Goal: Task Accomplishment & Management: Manage account settings

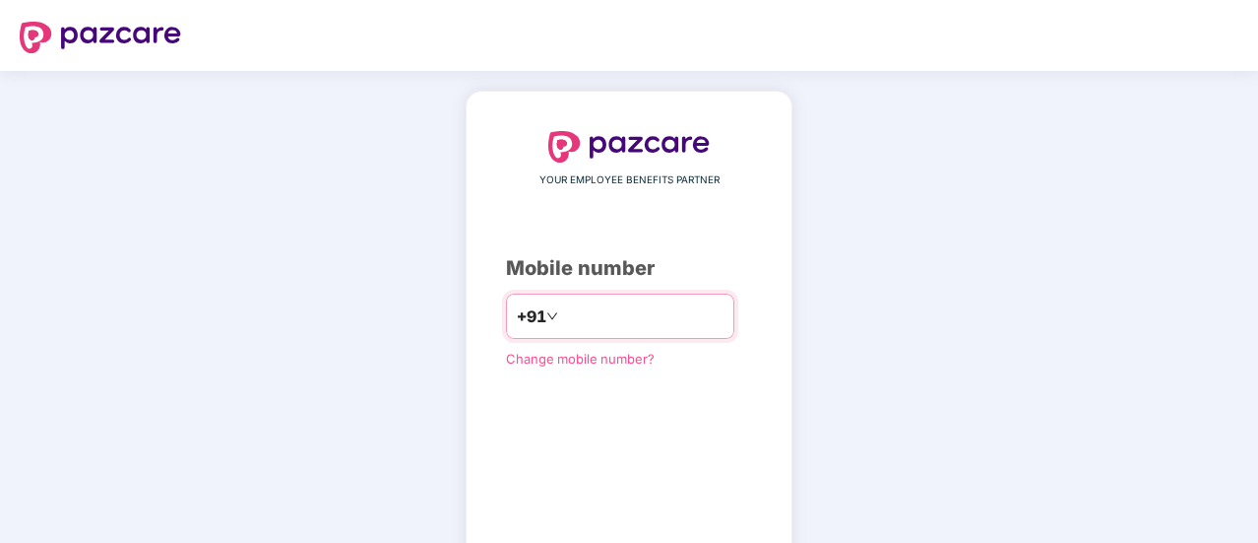
click at [618, 324] on input "number" at bounding box center [642, 316] width 161 height 32
click at [681, 324] on input "**********" at bounding box center [642, 316] width 161 height 32
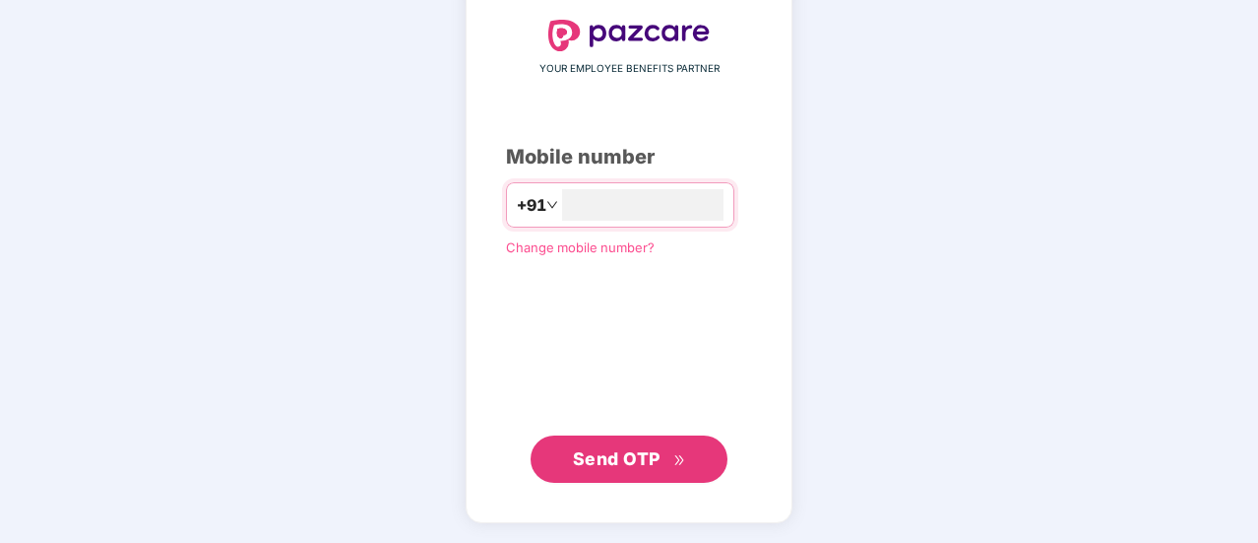
scroll to position [109, 0]
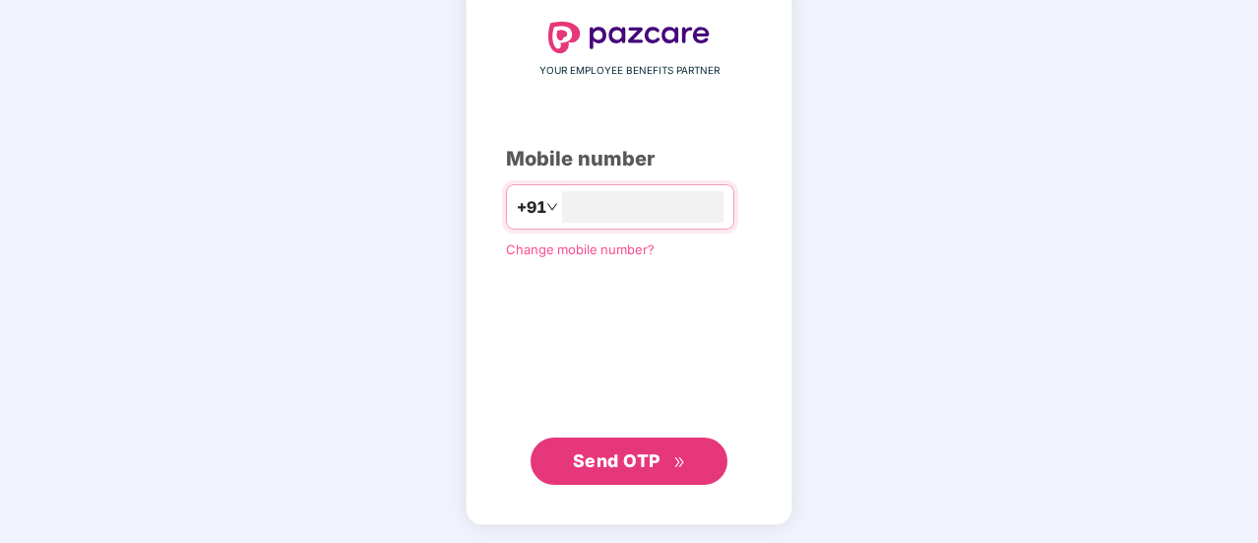
click at [623, 450] on span "Send OTP" at bounding box center [617, 460] width 88 height 21
click at [562, 202] on input "**********" at bounding box center [642, 207] width 161 height 32
type input "**********"
click at [615, 459] on span "Send OTP" at bounding box center [617, 460] width 88 height 21
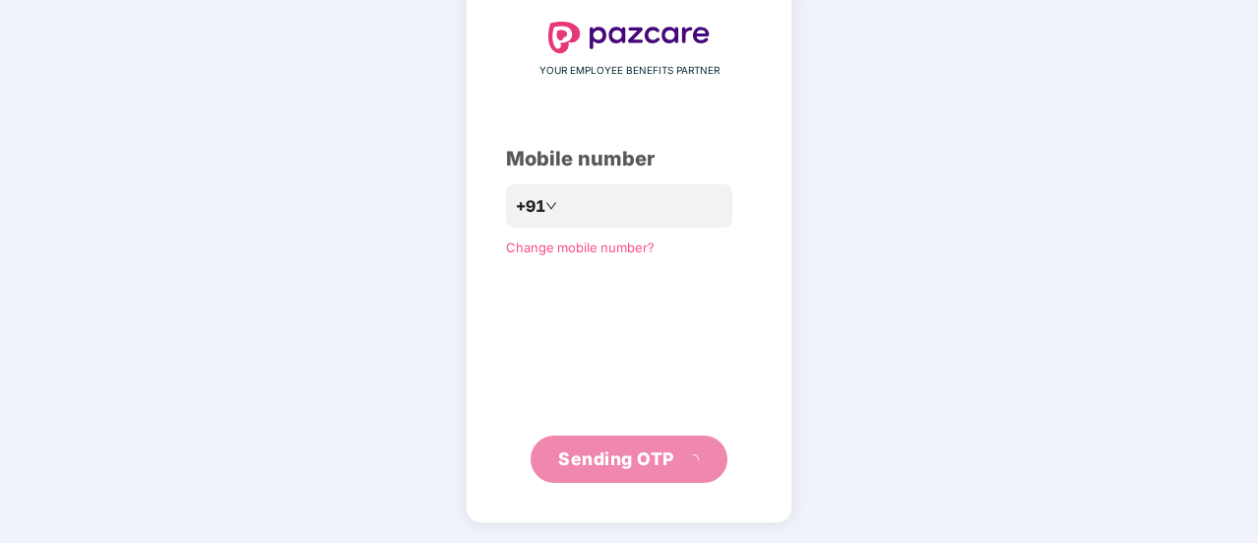
scroll to position [99, 0]
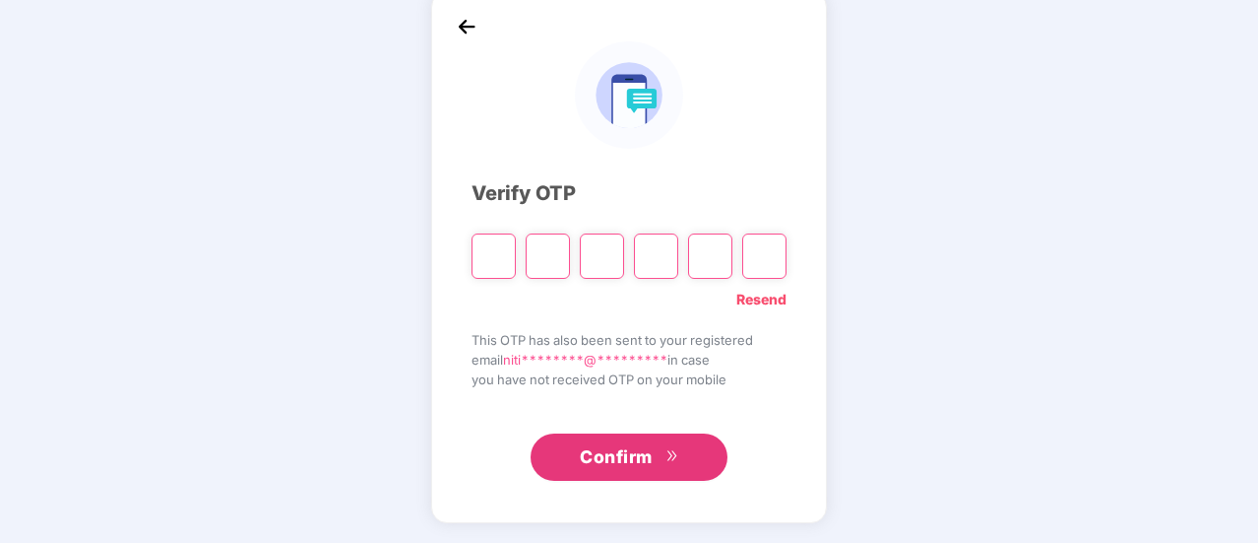
type input "*"
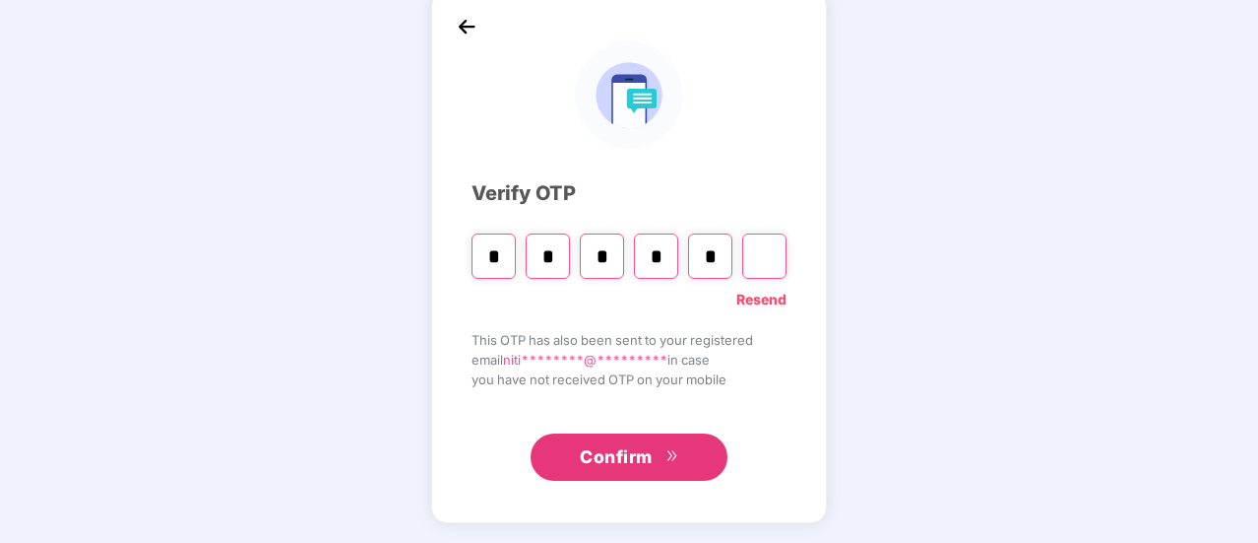
type input "*"
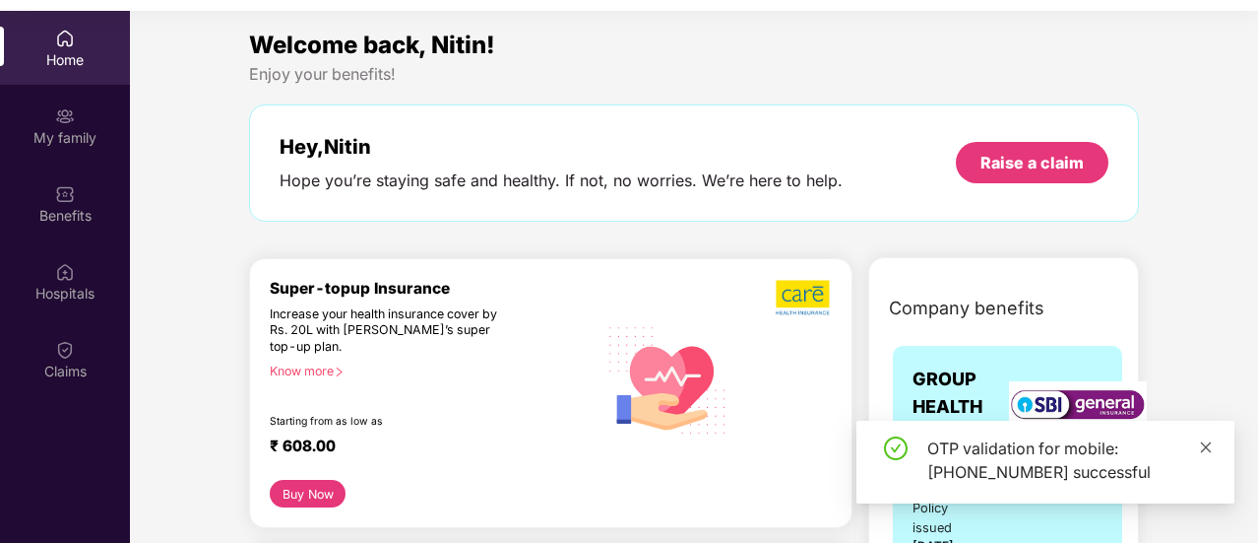
click at [1205, 449] on icon "close" at bounding box center [1206, 447] width 14 height 14
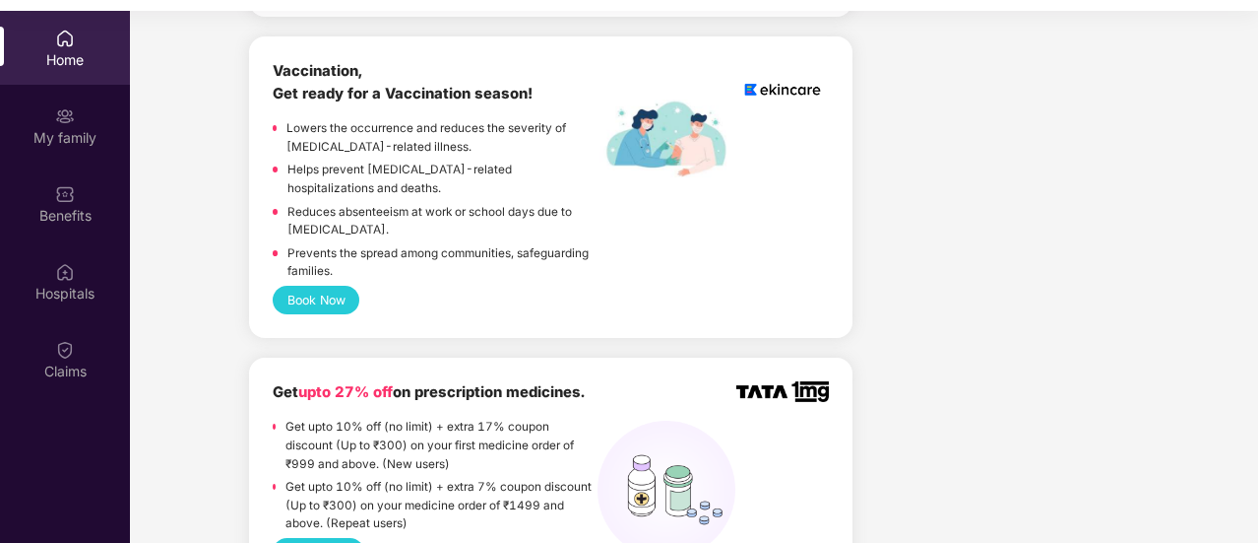
scroll to position [1575, 0]
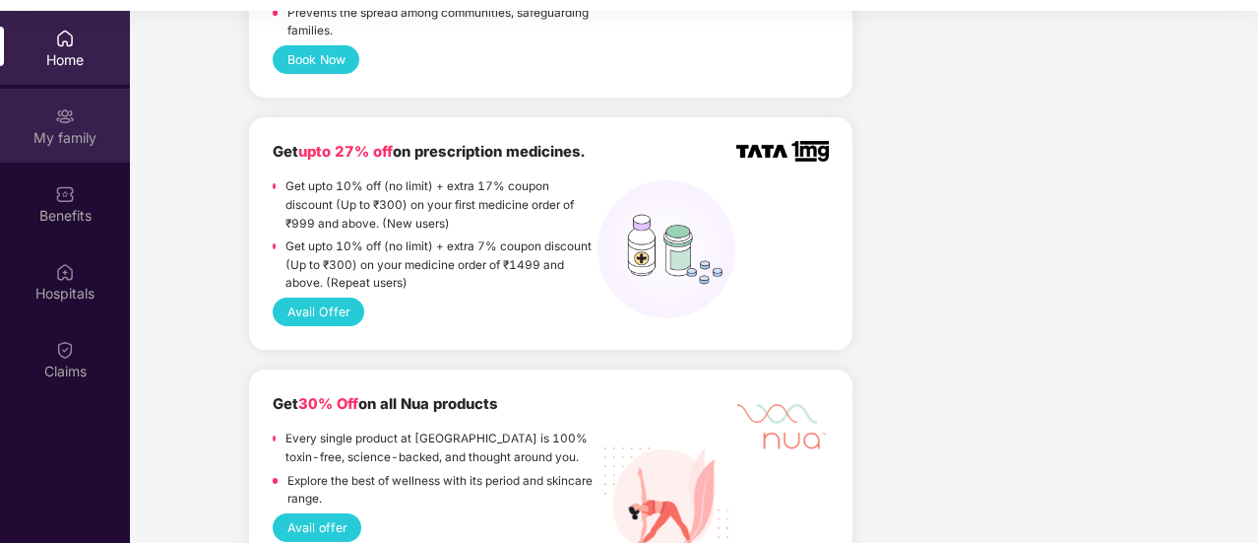
click at [53, 122] on div "My family" at bounding box center [65, 126] width 130 height 74
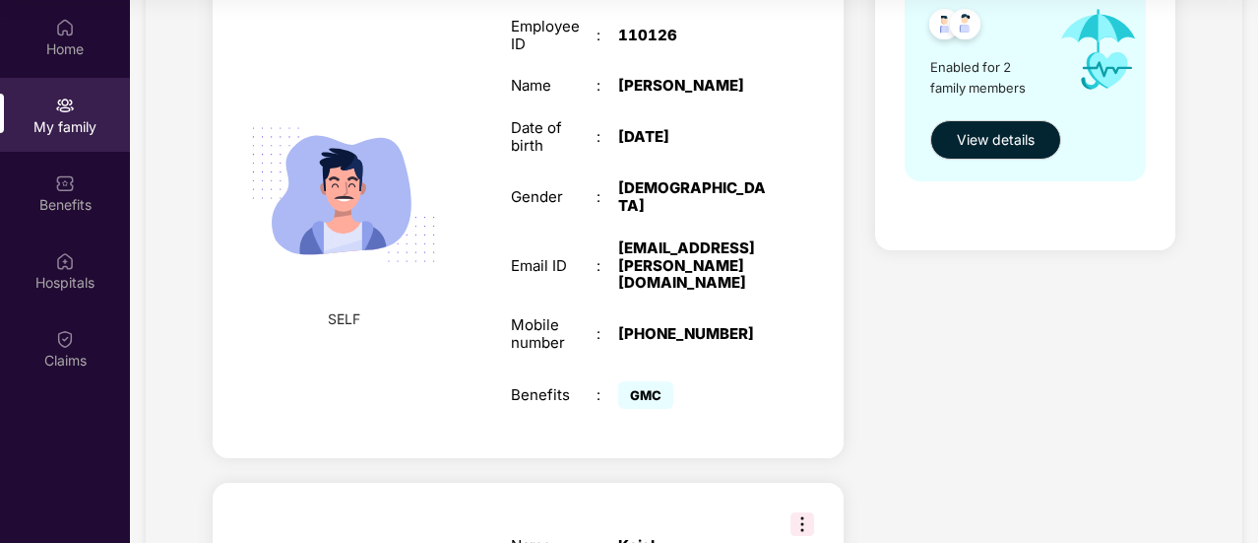
scroll to position [139, 0]
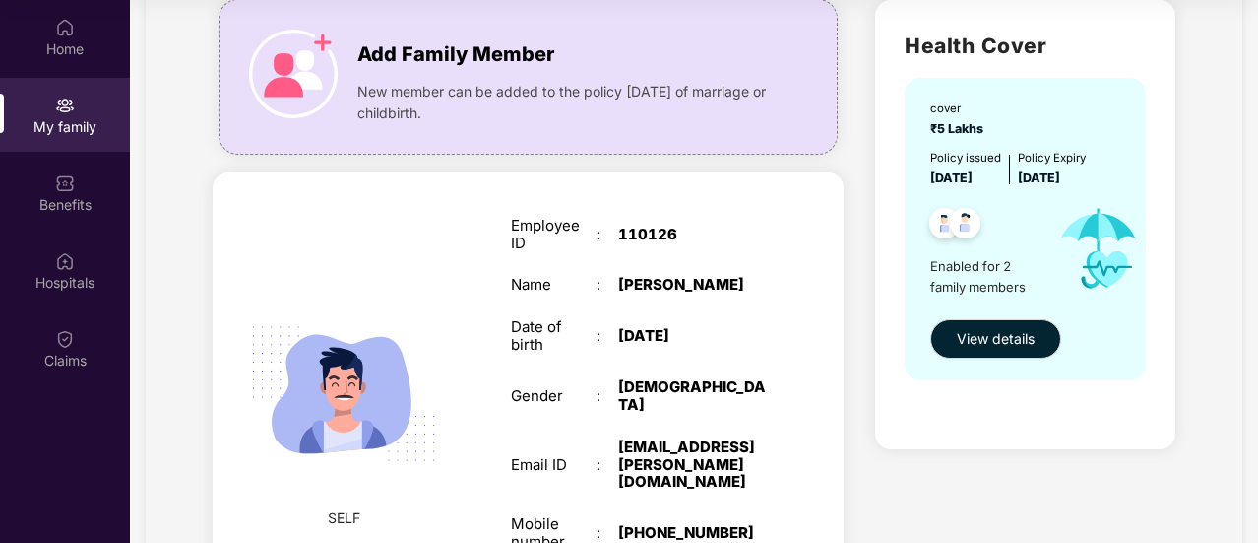
click at [536, 319] on div "Date of birth" at bounding box center [554, 335] width 86 height 35
click at [528, 107] on span "New member can be added to the policy [DATE] of marriage or childbirth." at bounding box center [566, 102] width 418 height 43
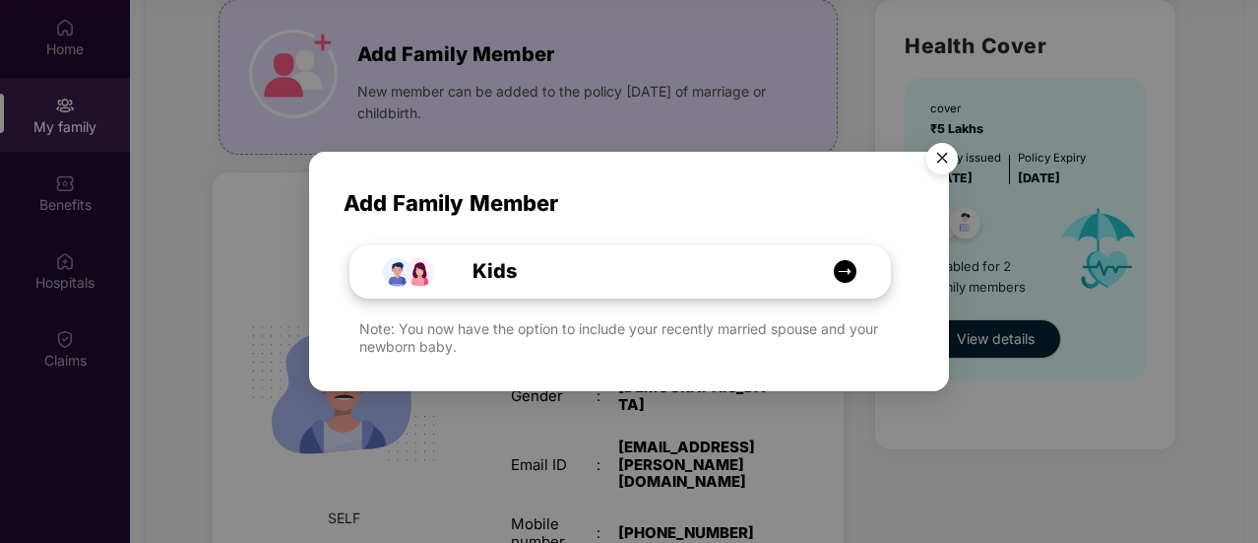
click at [848, 264] on img at bounding box center [845, 271] width 25 height 25
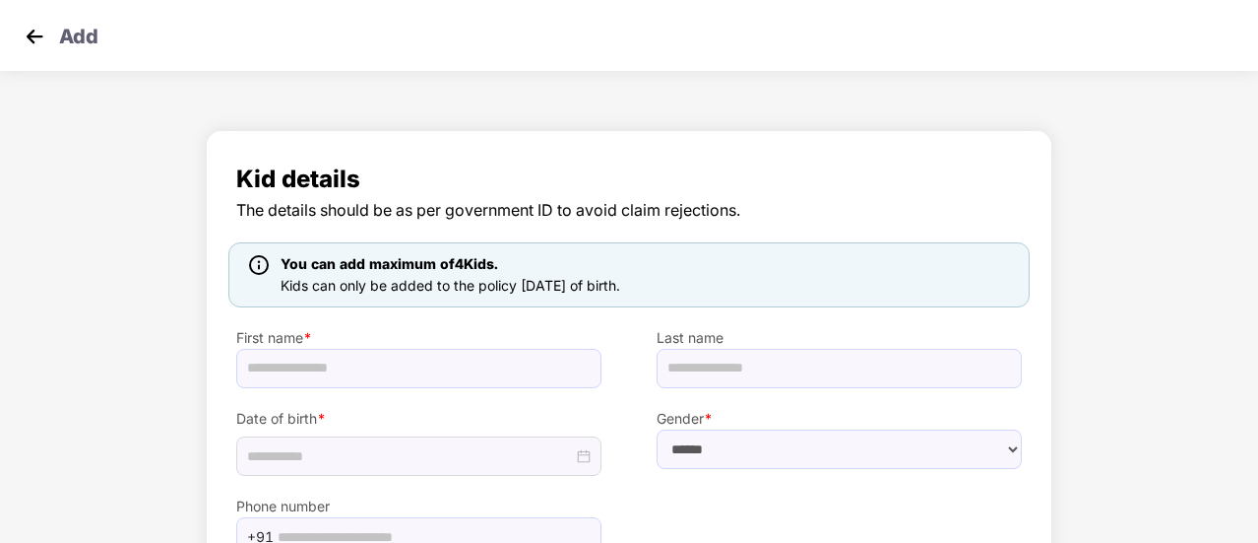
click at [23, 37] on img at bounding box center [35, 37] width 30 height 30
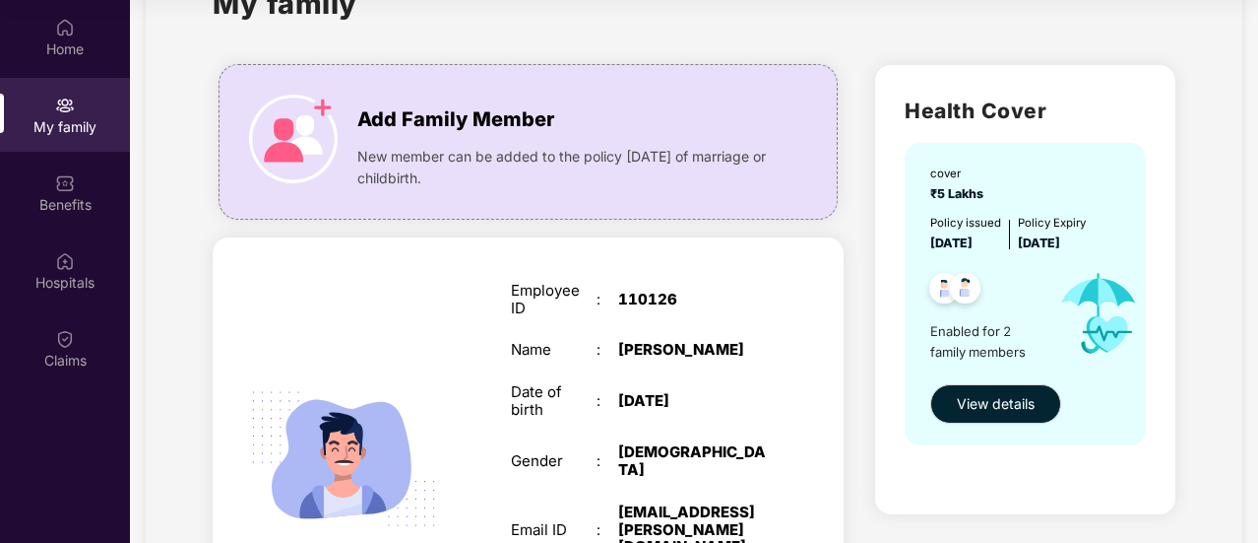
scroll to position [197, 0]
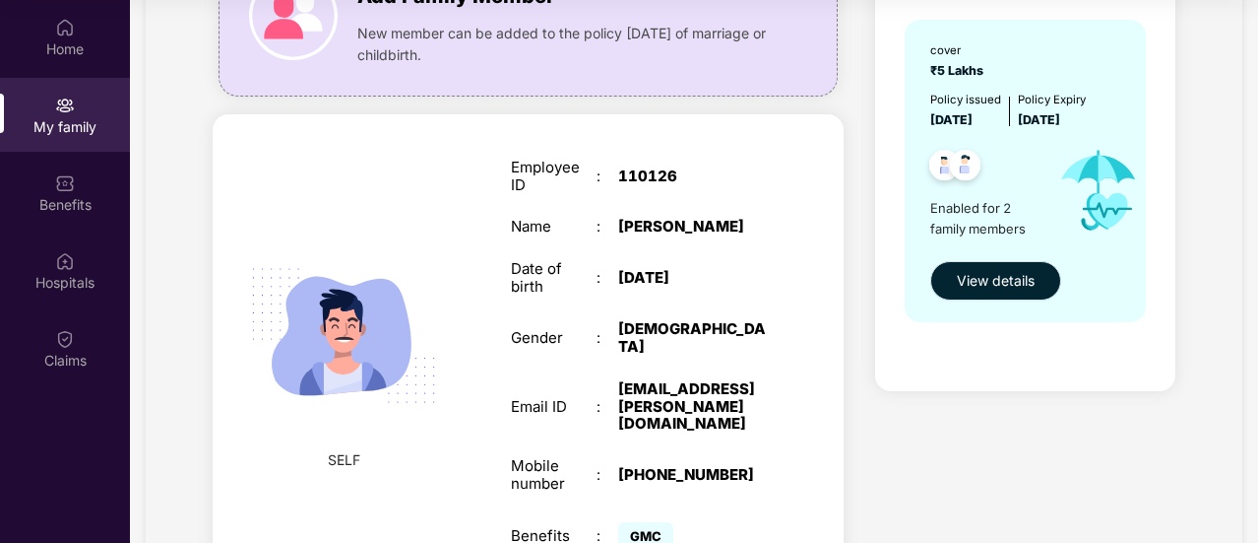
click at [986, 282] on span "View details" at bounding box center [996, 281] width 78 height 22
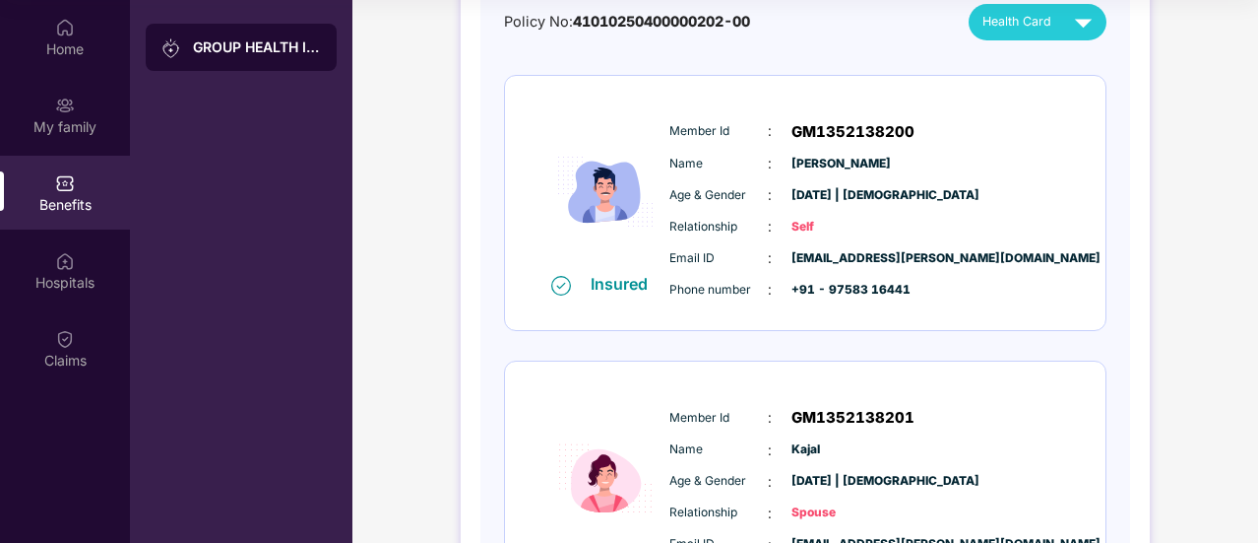
scroll to position [16, 0]
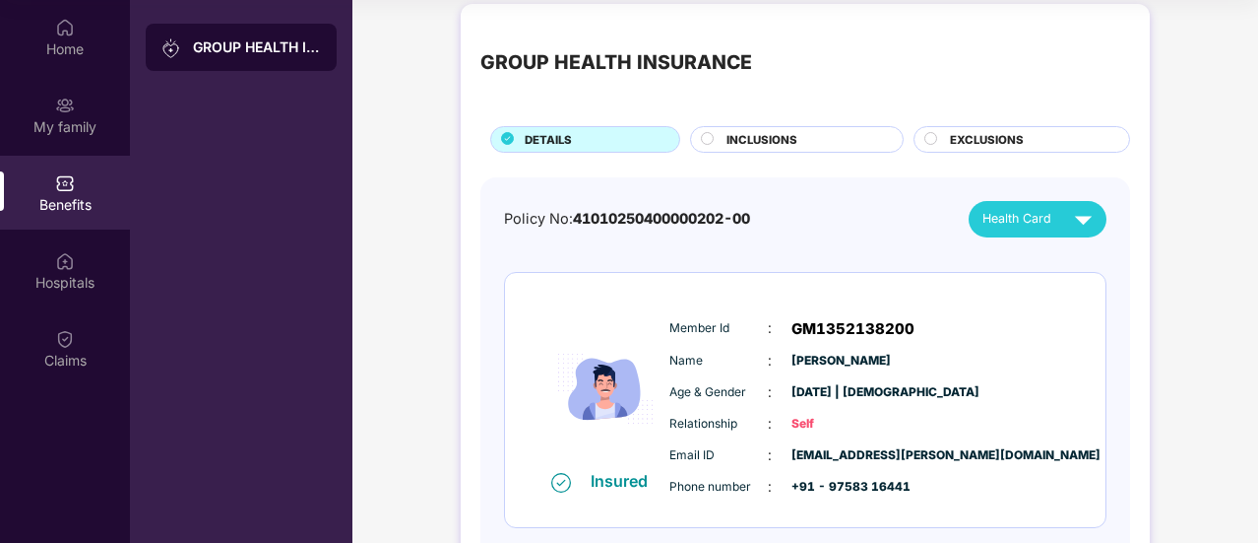
click at [721, 139] on div "INCLUSIONS" at bounding box center [805, 141] width 176 height 21
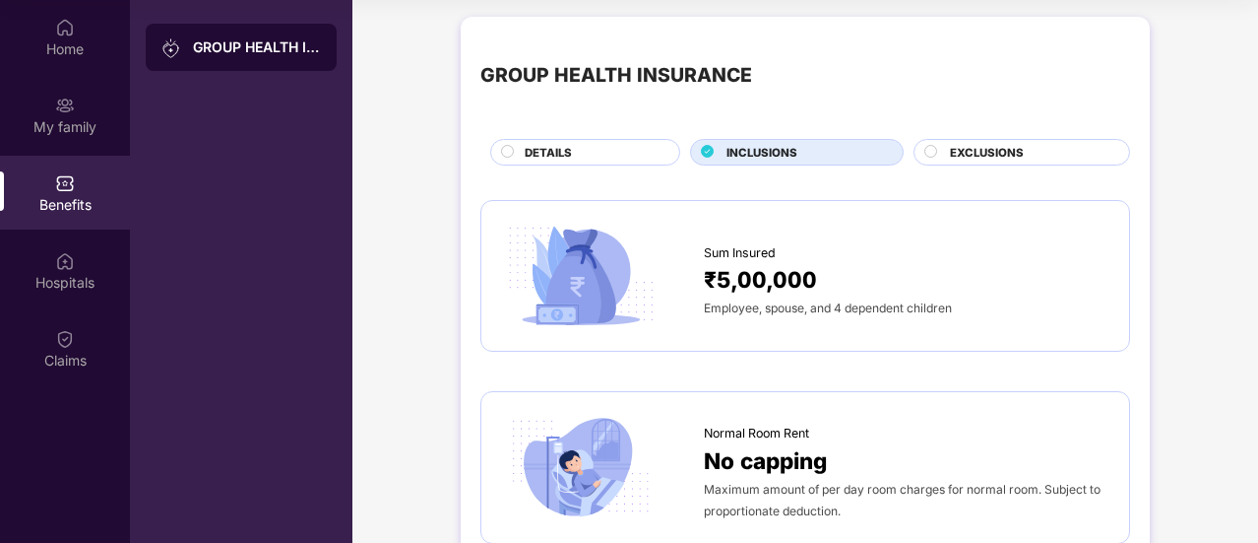
scroll to position [0, 0]
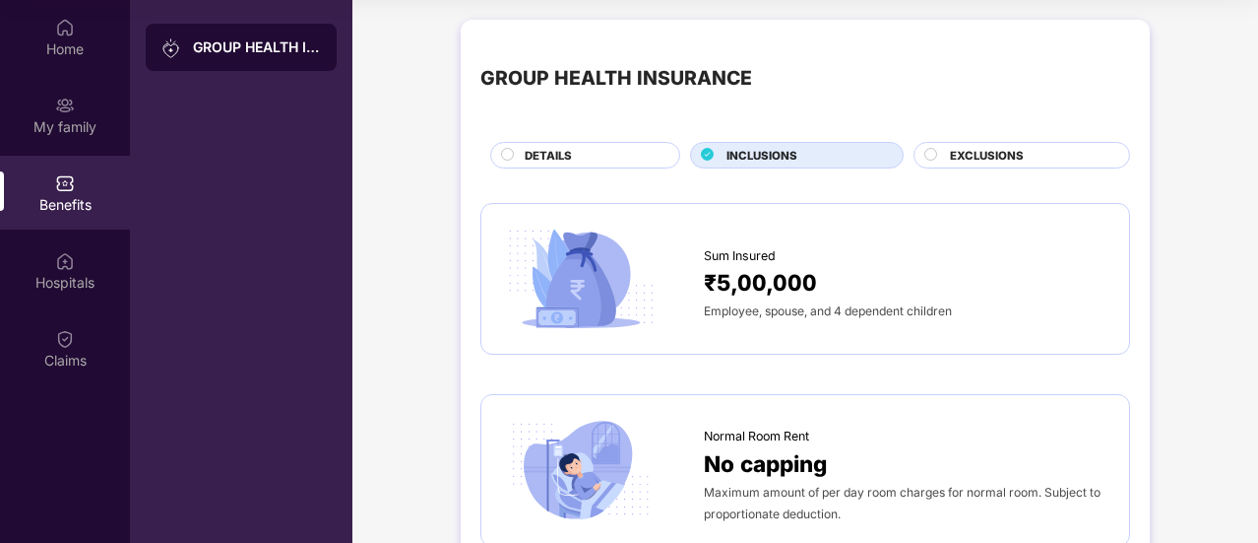
click at [776, 292] on span "₹5,00,000" at bounding box center [760, 282] width 113 height 34
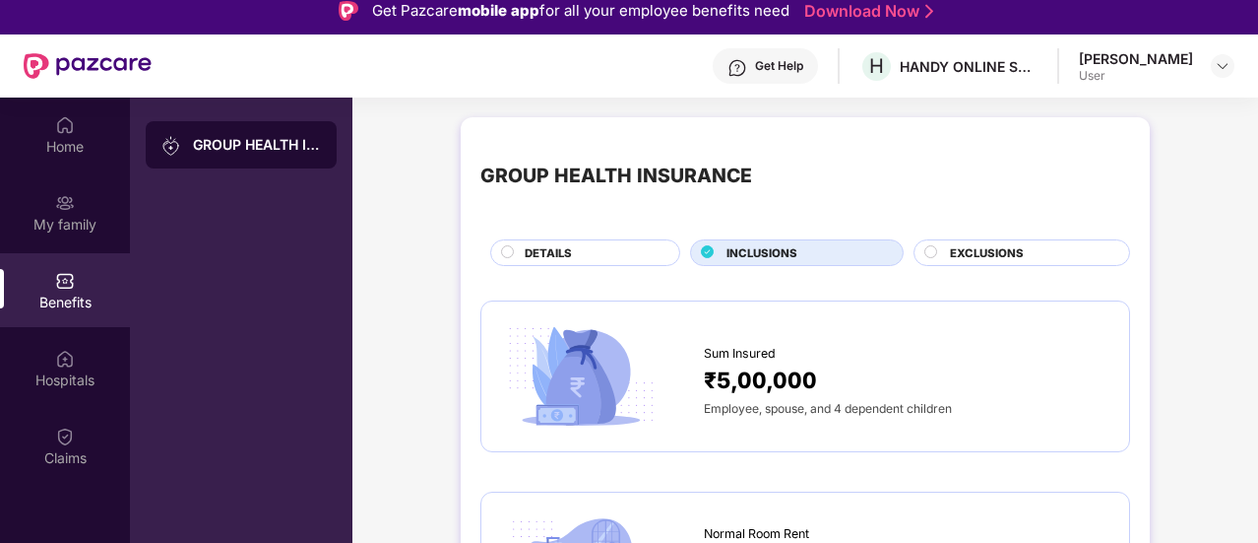
scroll to position [12, 0]
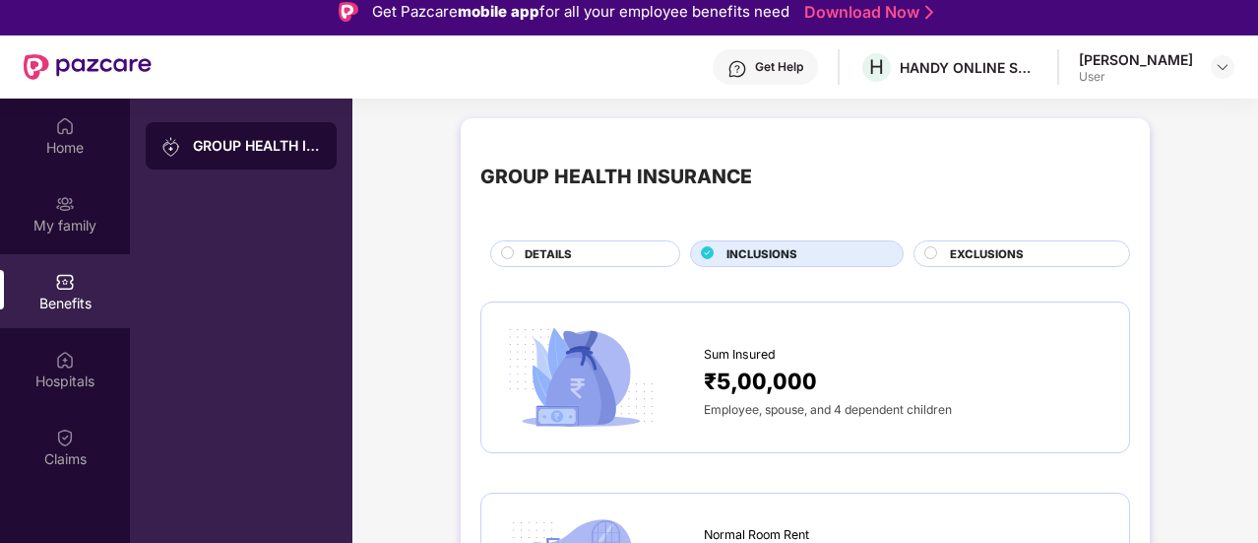
click at [933, 253] on circle at bounding box center [932, 252] width 12 height 12
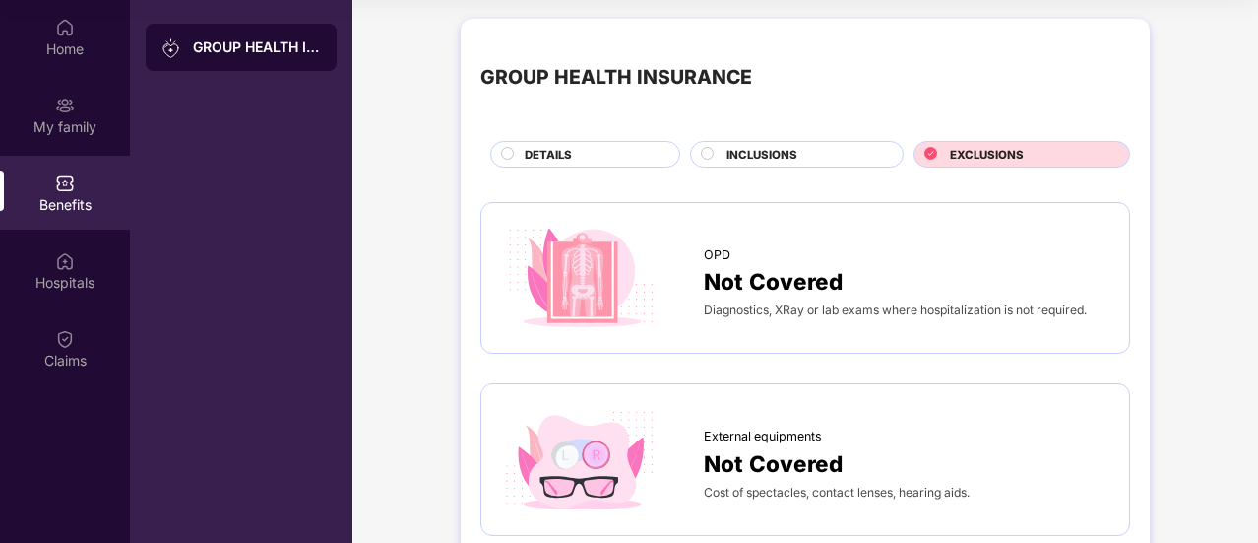
scroll to position [0, 0]
click at [755, 154] on span "INCLUSIONS" at bounding box center [762, 156] width 71 height 18
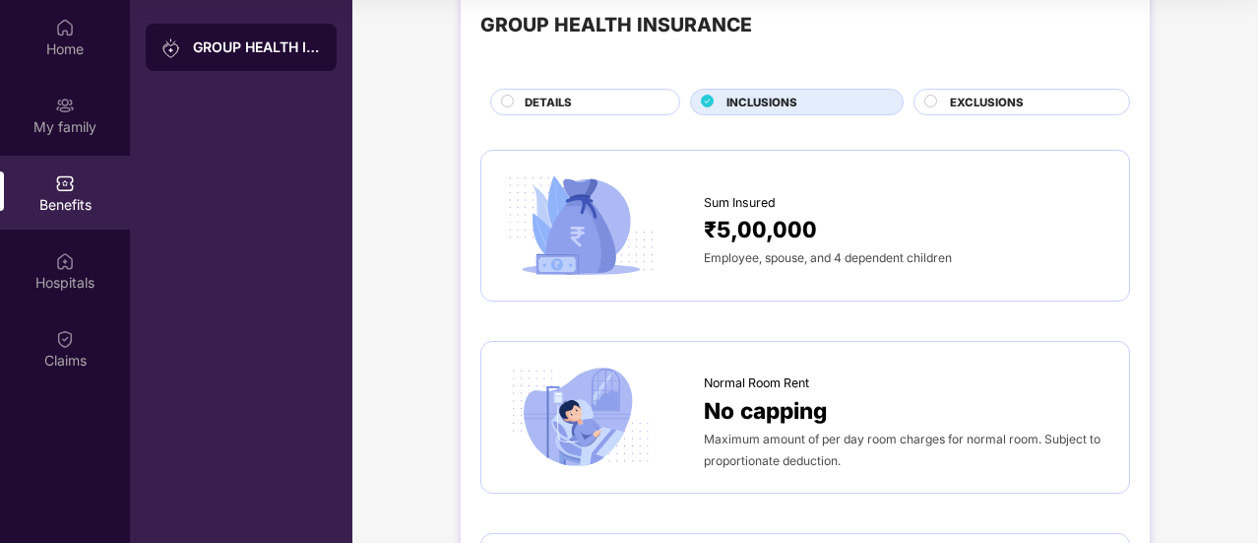
scroll to position [98, 0]
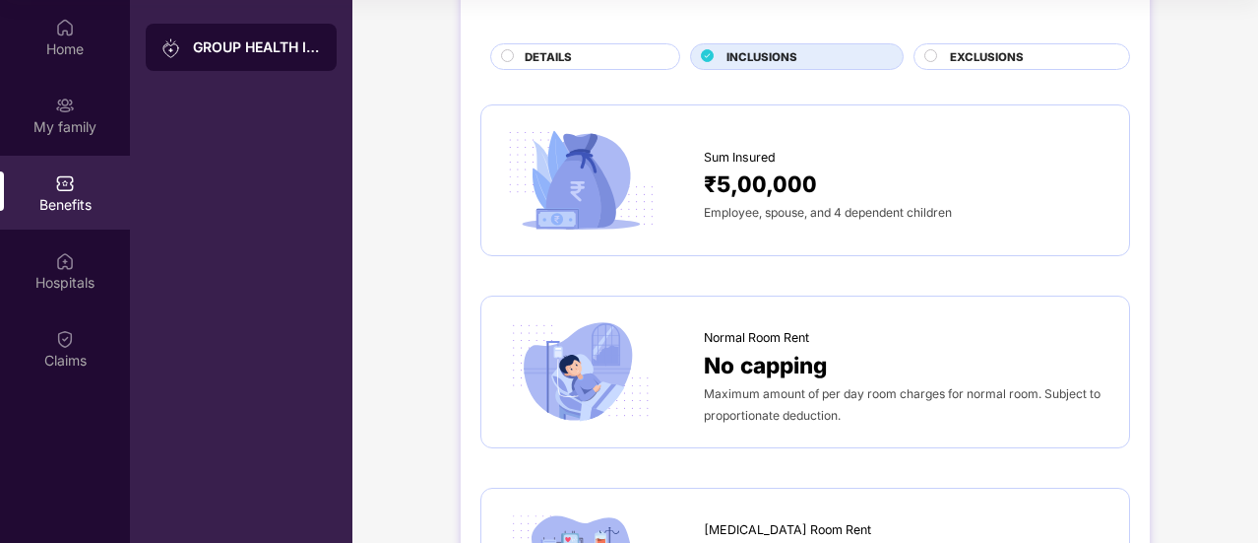
click at [816, 196] on div "₹5,00,000" at bounding box center [907, 183] width 406 height 34
click at [701, 149] on div at bounding box center [602, 180] width 203 height 111
click at [749, 188] on span "₹5,00,000" at bounding box center [760, 183] width 113 height 34
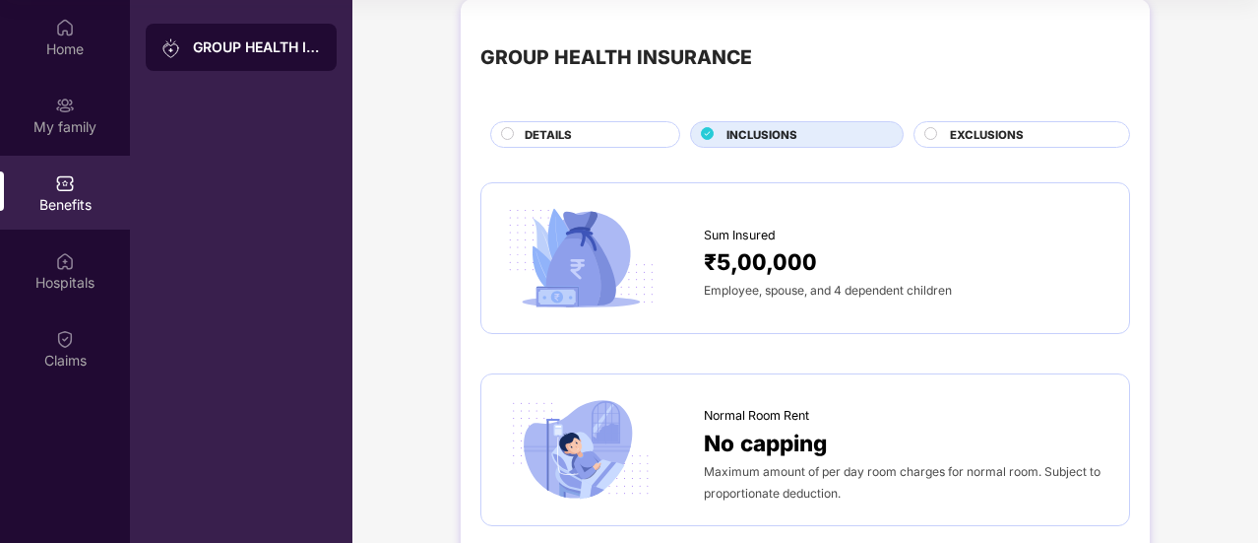
scroll to position [0, 0]
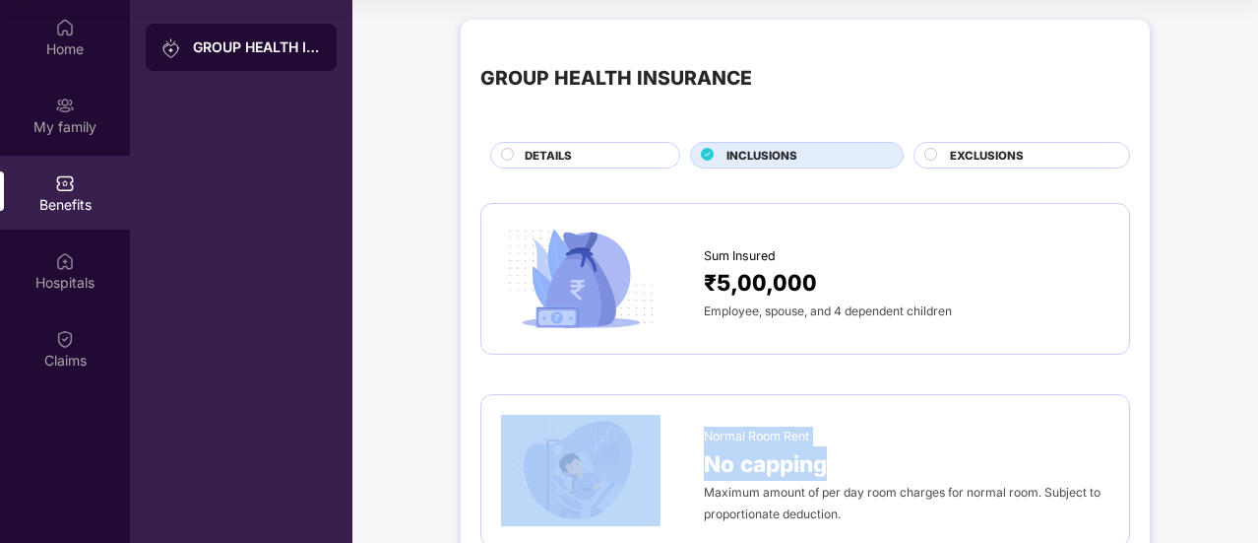
drag, startPoint x: 833, startPoint y: 462, endPoint x: 699, endPoint y: 465, distance: 133.9
click at [699, 465] on div "Normal Room Rent No capping Maximum amount of per day room charges for normal r…" at bounding box center [805, 470] width 608 height 111
click at [863, 401] on div "Normal Room Rent No capping Maximum amount of per day room charges for normal r…" at bounding box center [805, 470] width 650 height 153
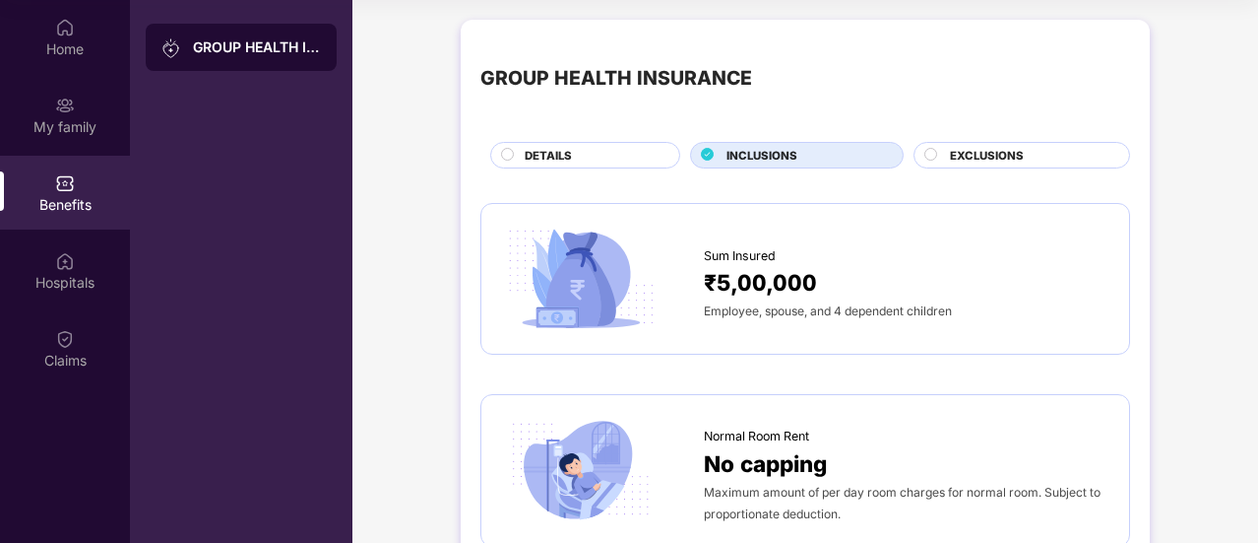
click at [578, 161] on div "DETAILS" at bounding box center [592, 157] width 155 height 21
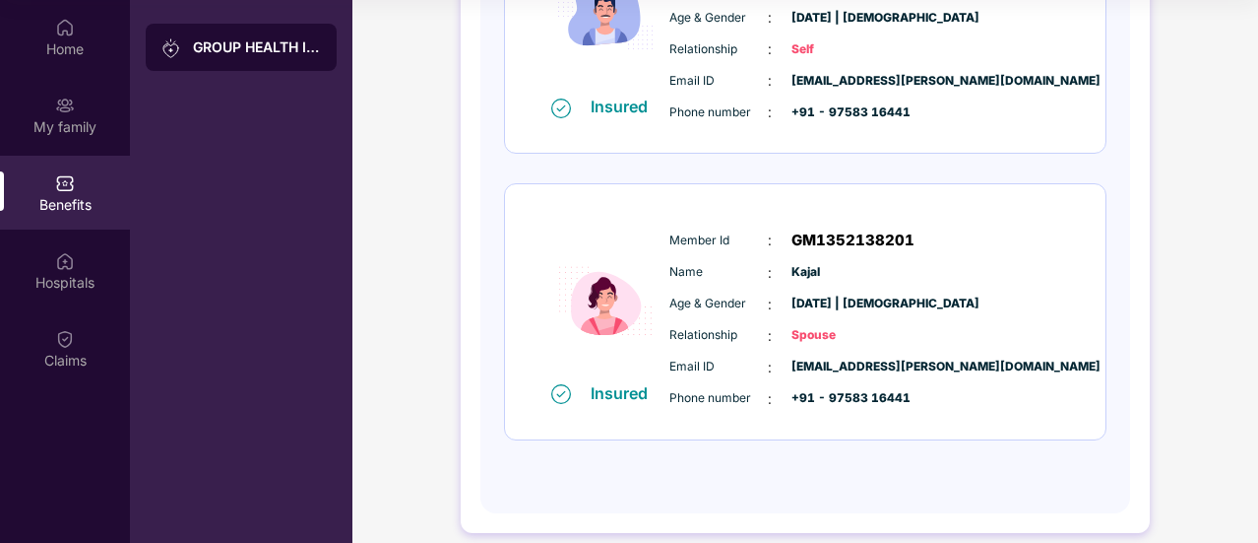
scroll to position [394, 0]
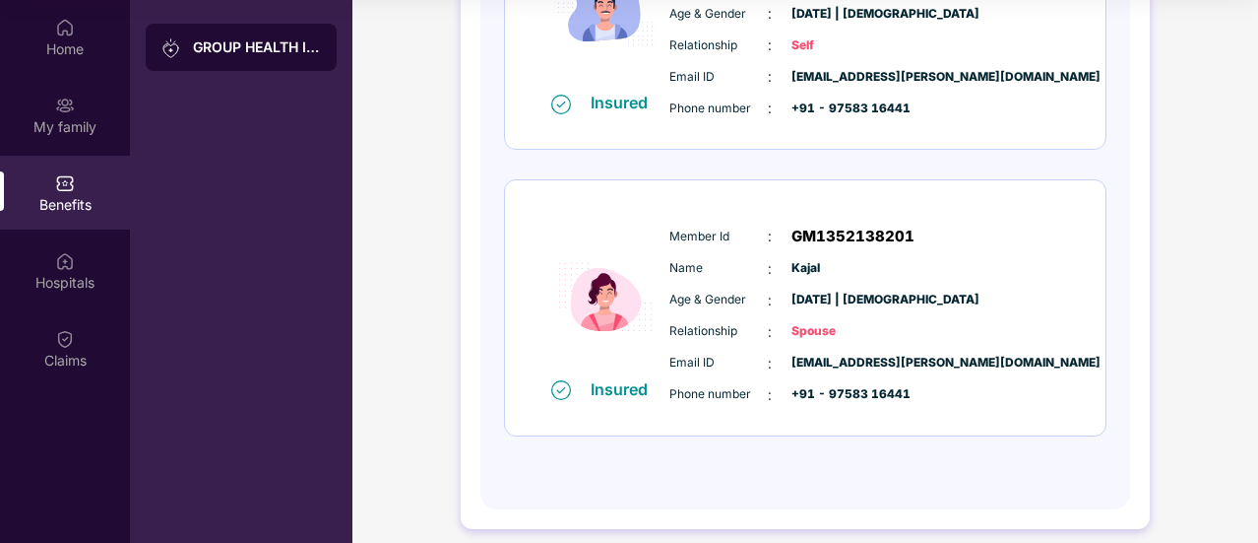
click at [841, 325] on span "Spouse" at bounding box center [841, 331] width 98 height 19
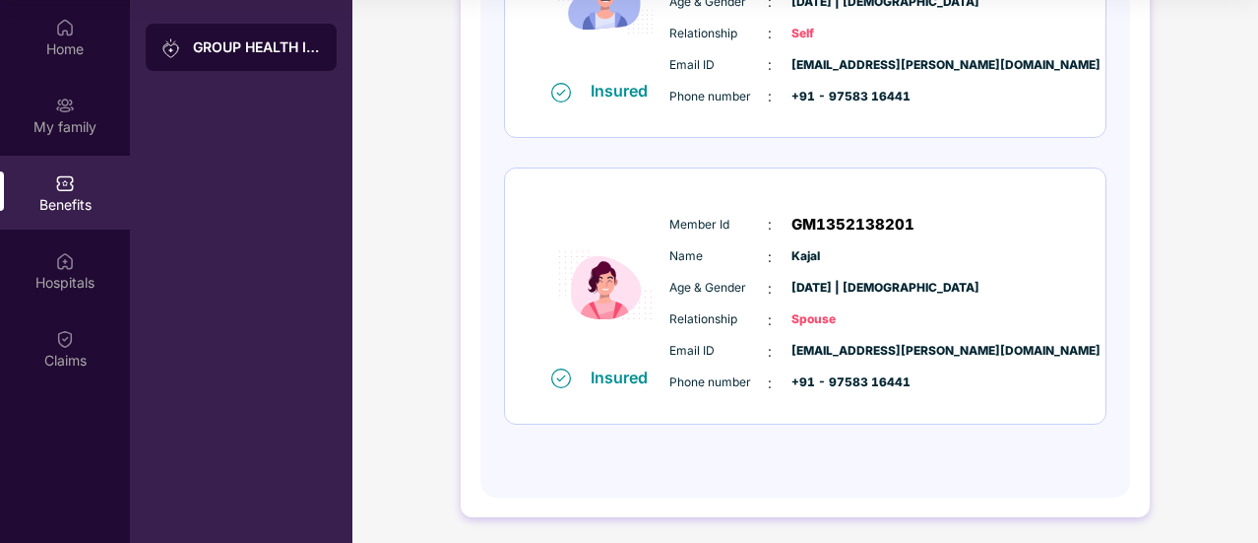
scroll to position [410, 0]
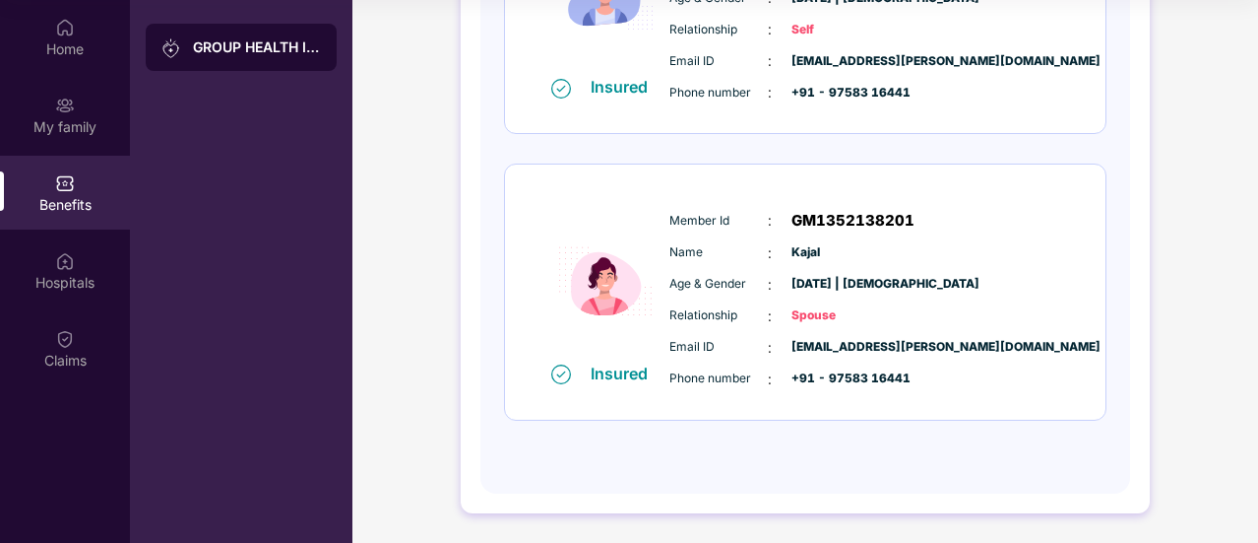
click at [597, 374] on div "Insured" at bounding box center [625, 373] width 69 height 20
click at [559, 374] on img at bounding box center [561, 374] width 20 height 20
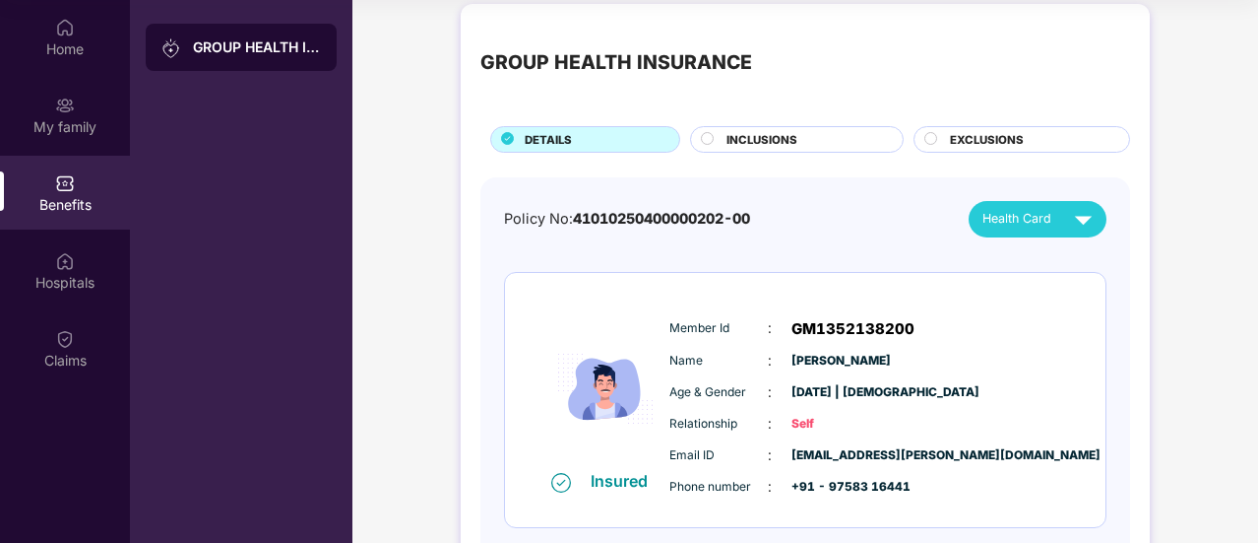
scroll to position [0, 0]
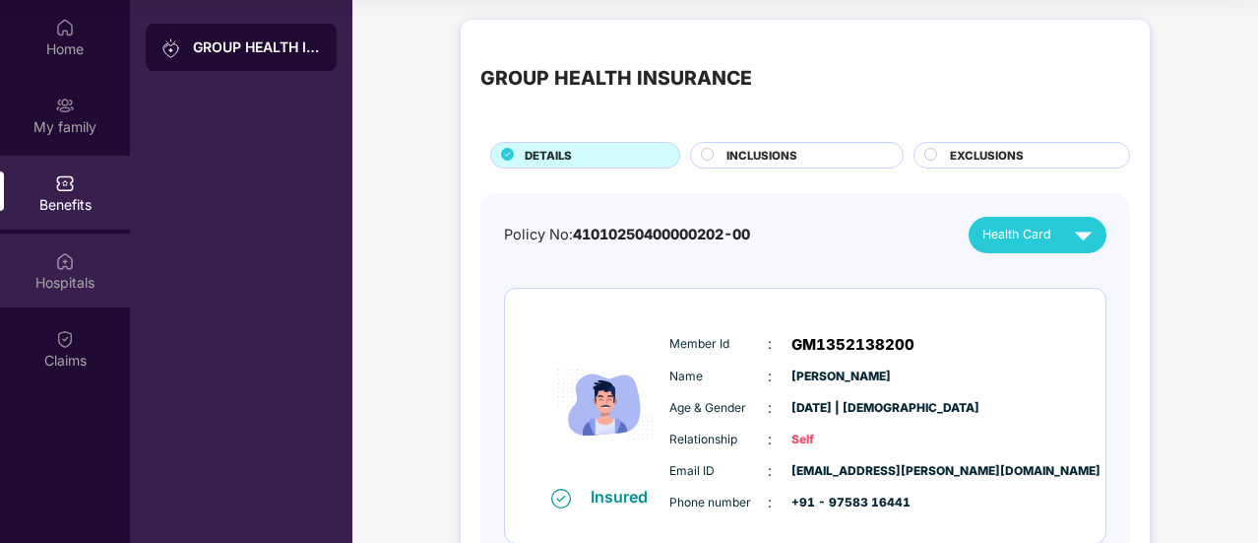
click at [52, 275] on div "Hospitals" at bounding box center [65, 283] width 130 height 20
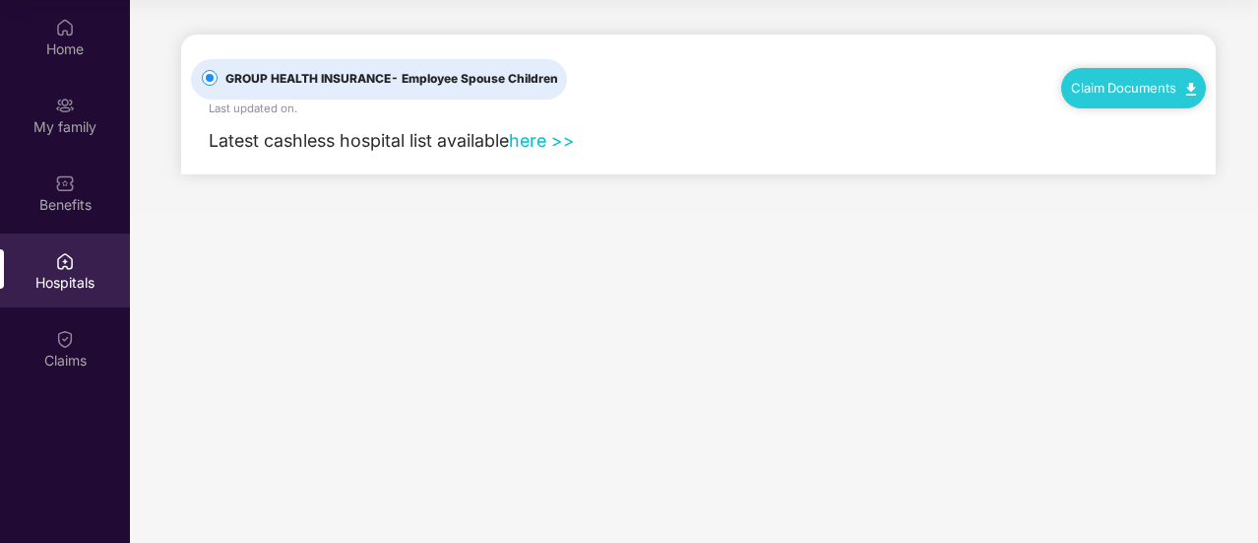
click at [543, 150] on link "here >>" at bounding box center [542, 140] width 66 height 21
click at [68, 195] on div "Benefits" at bounding box center [65, 205] width 130 height 20
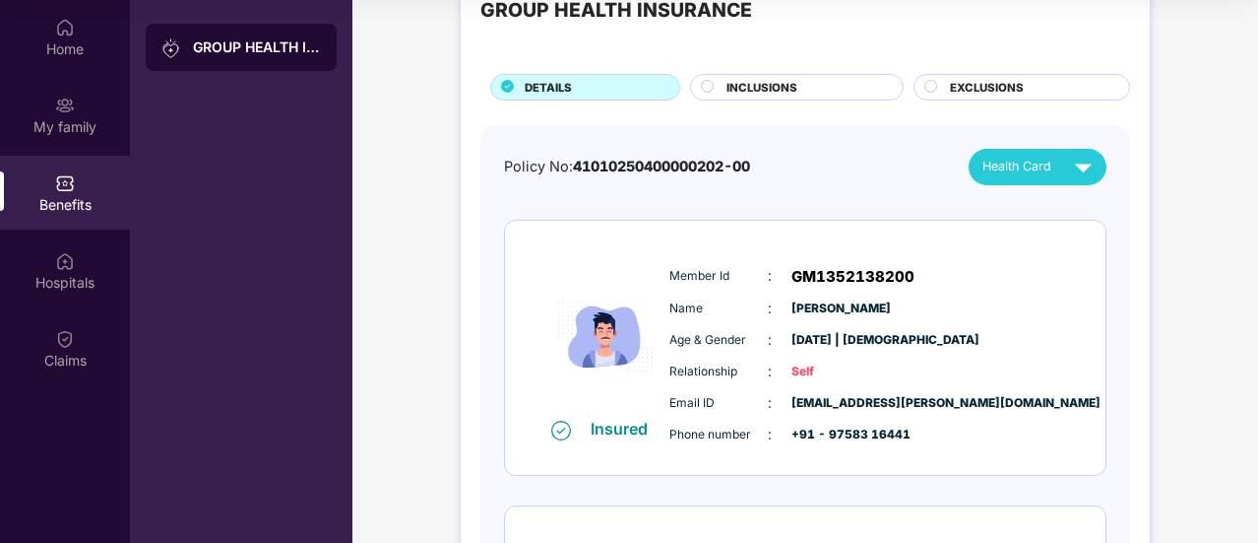
scroll to position [197, 0]
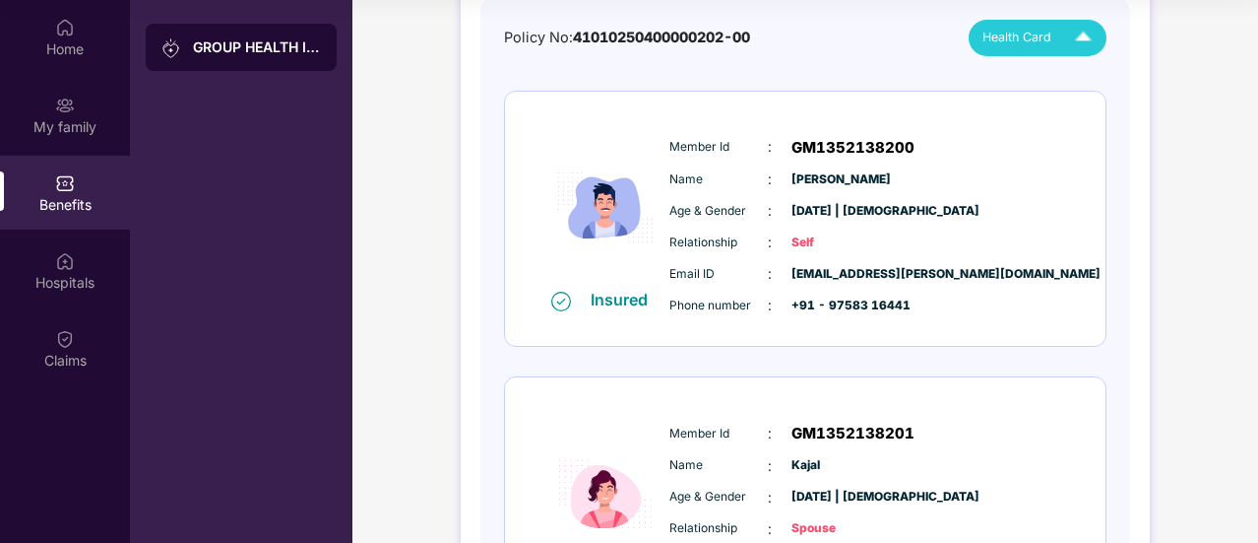
click at [1081, 33] on img at bounding box center [1083, 38] width 34 height 34
click at [1092, 86] on img at bounding box center [1099, 83] width 15 height 15
click at [1083, 36] on img at bounding box center [1083, 38] width 34 height 34
click at [1092, 124] on img at bounding box center [1099, 122] width 15 height 15
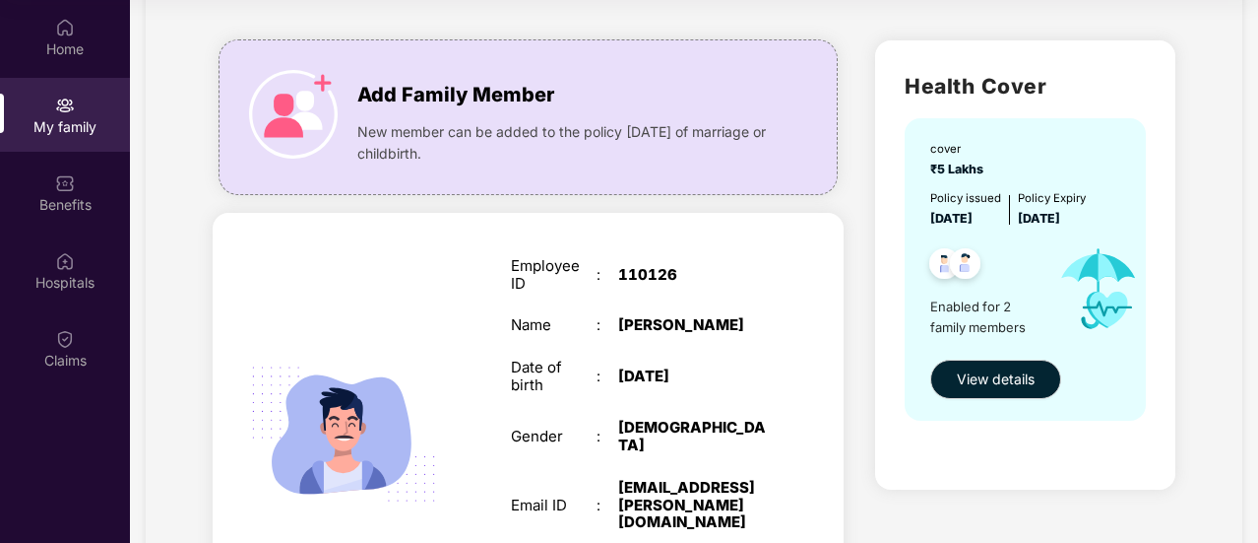
scroll to position [197, 0]
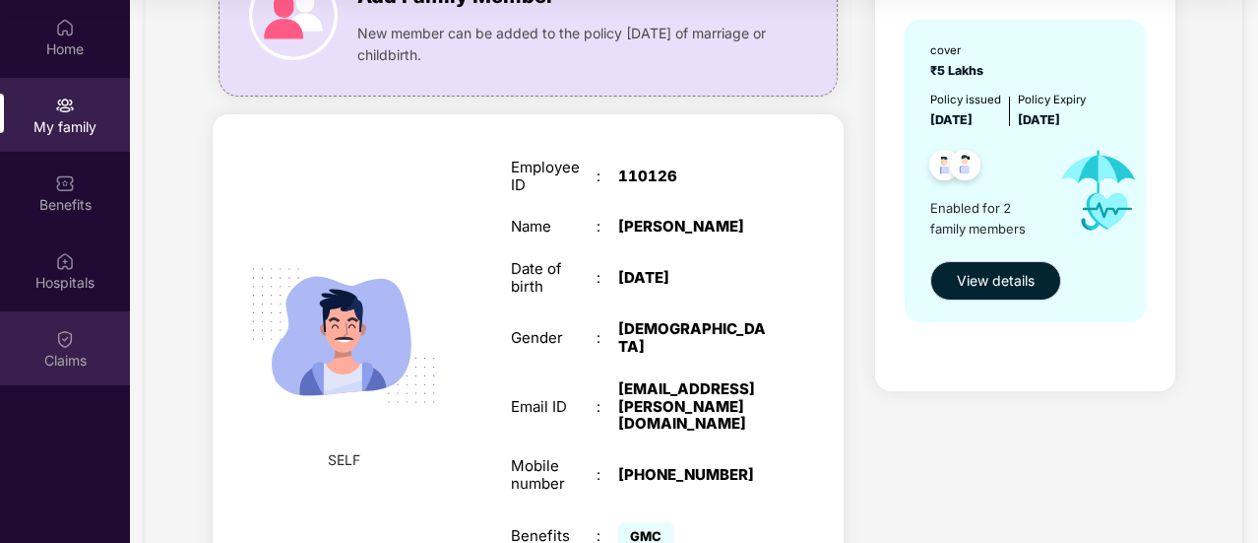
click at [58, 343] on img at bounding box center [65, 339] width 20 height 20
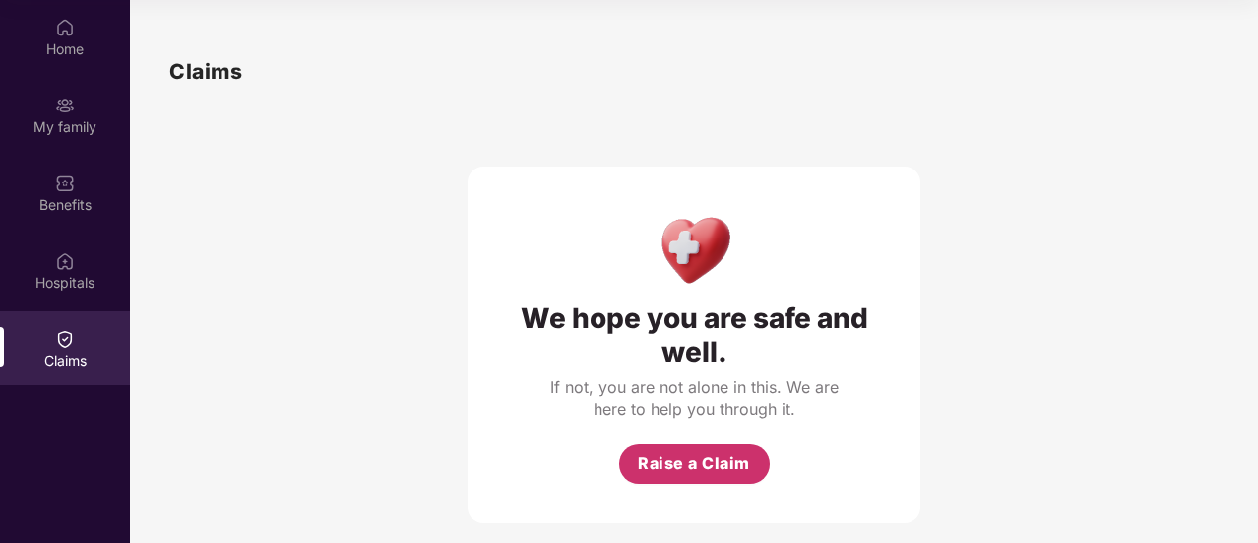
click at [661, 471] on span "Raise a Claim" at bounding box center [694, 463] width 112 height 25
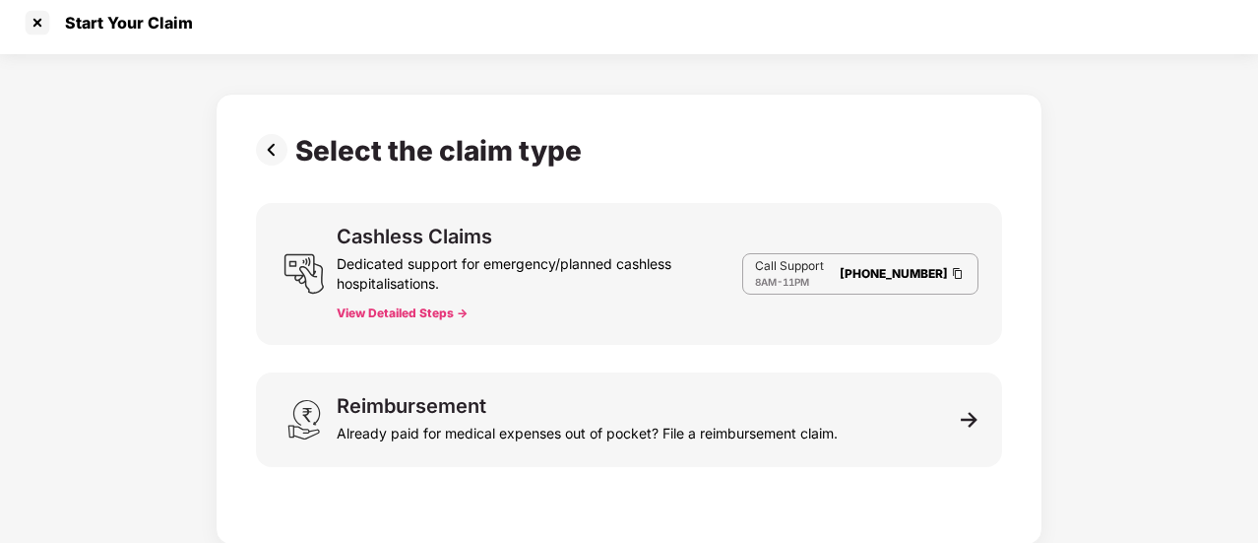
scroll to position [11, 0]
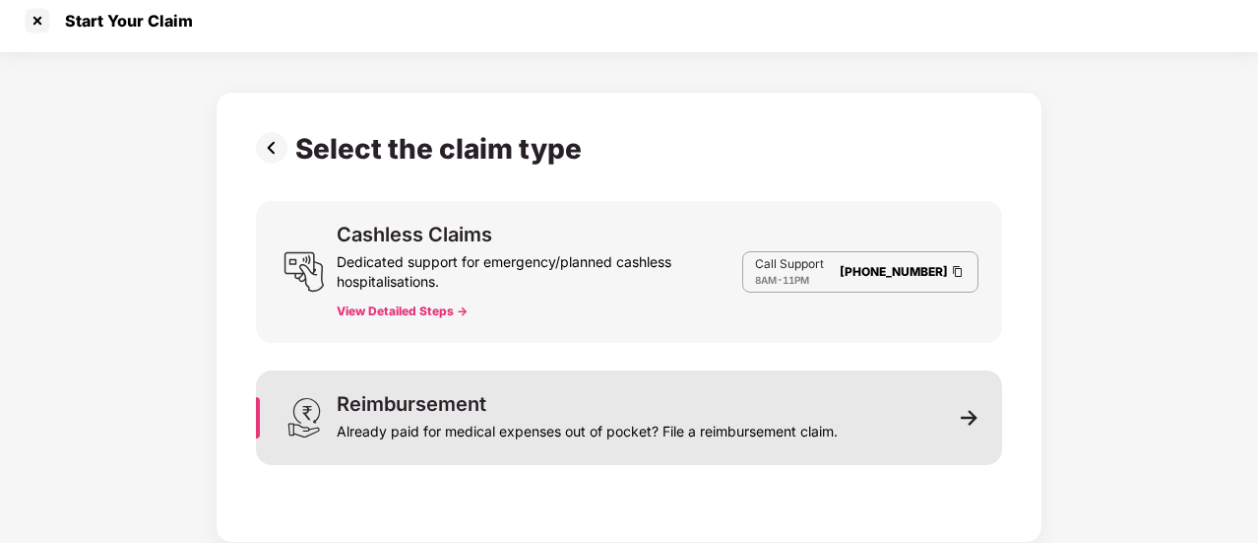
click at [821, 432] on div "Already paid for medical expenses out of pocket? File a reimbursement claim." at bounding box center [587, 428] width 501 height 28
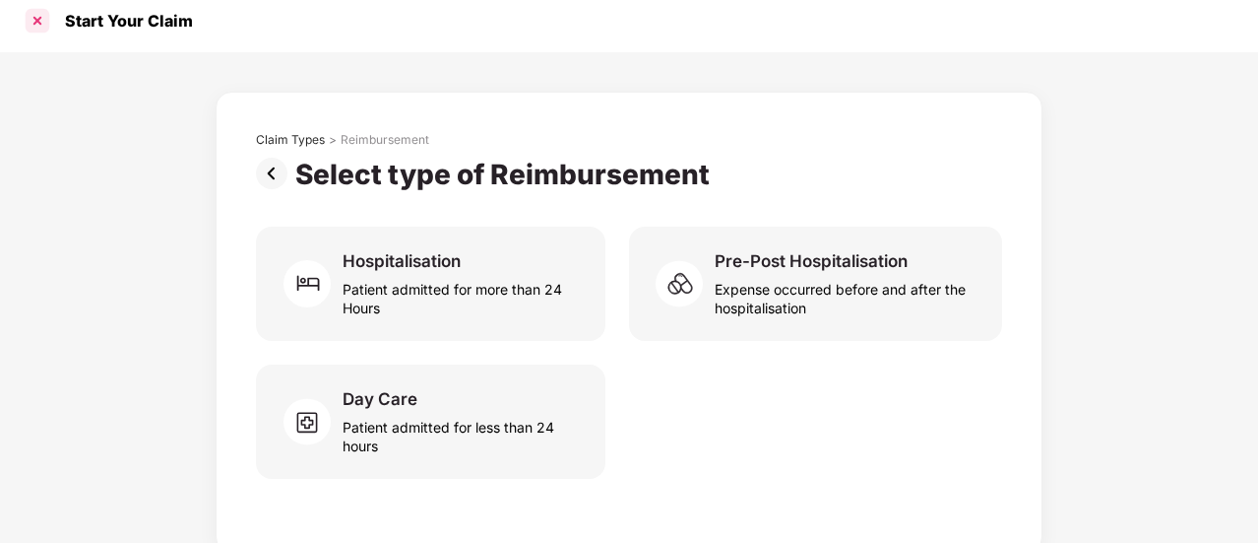
click at [43, 30] on div at bounding box center [38, 21] width 32 height 32
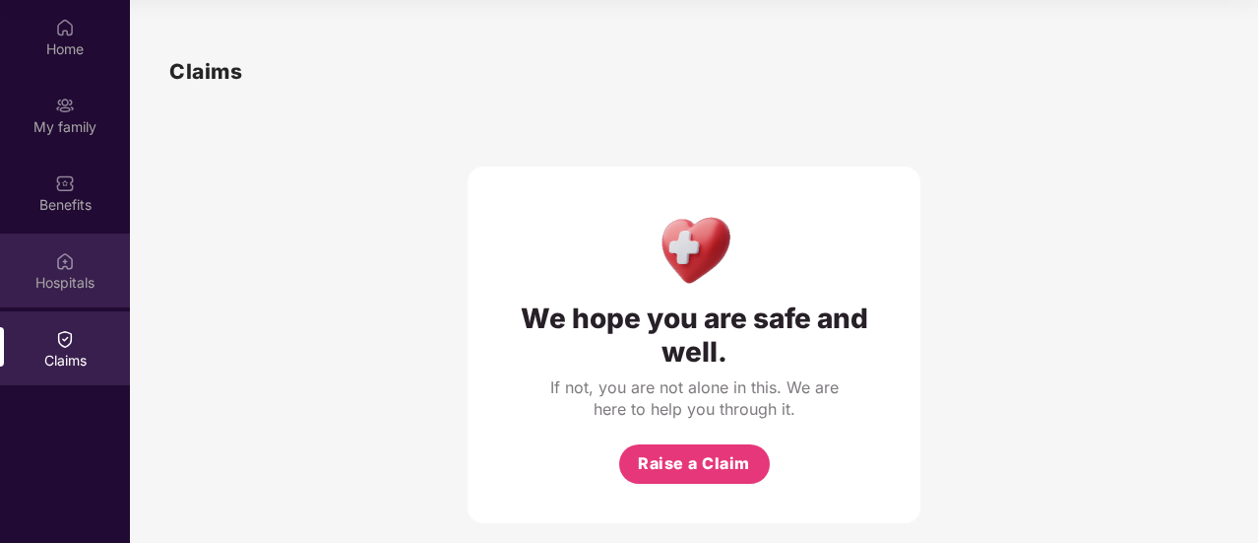
click at [59, 275] on div "Hospitals" at bounding box center [65, 283] width 130 height 20
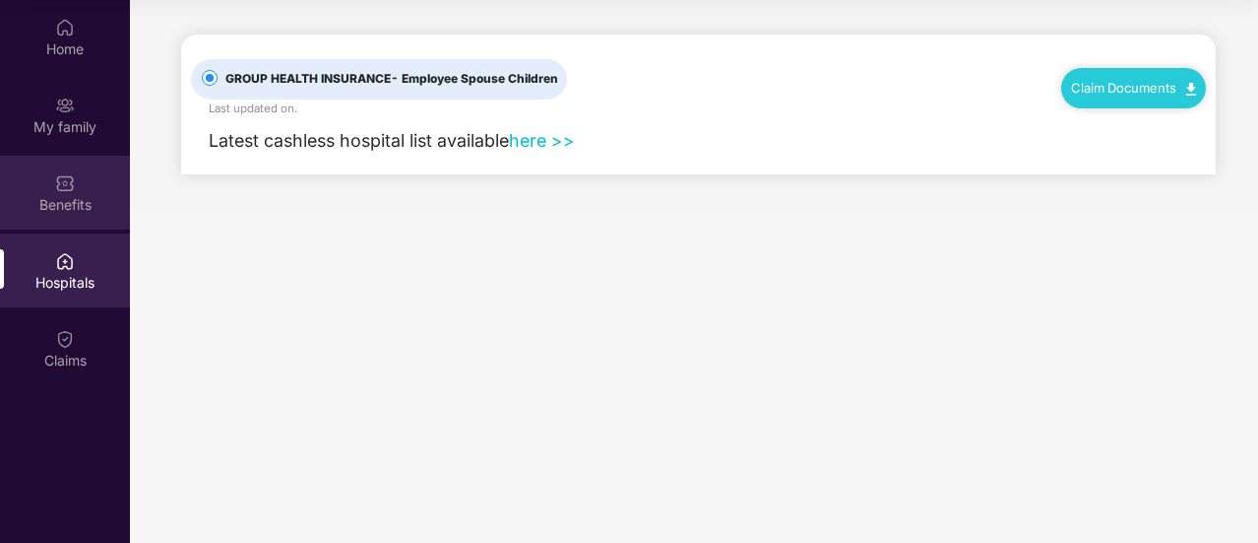
click at [48, 217] on div "Benefits" at bounding box center [65, 193] width 130 height 74
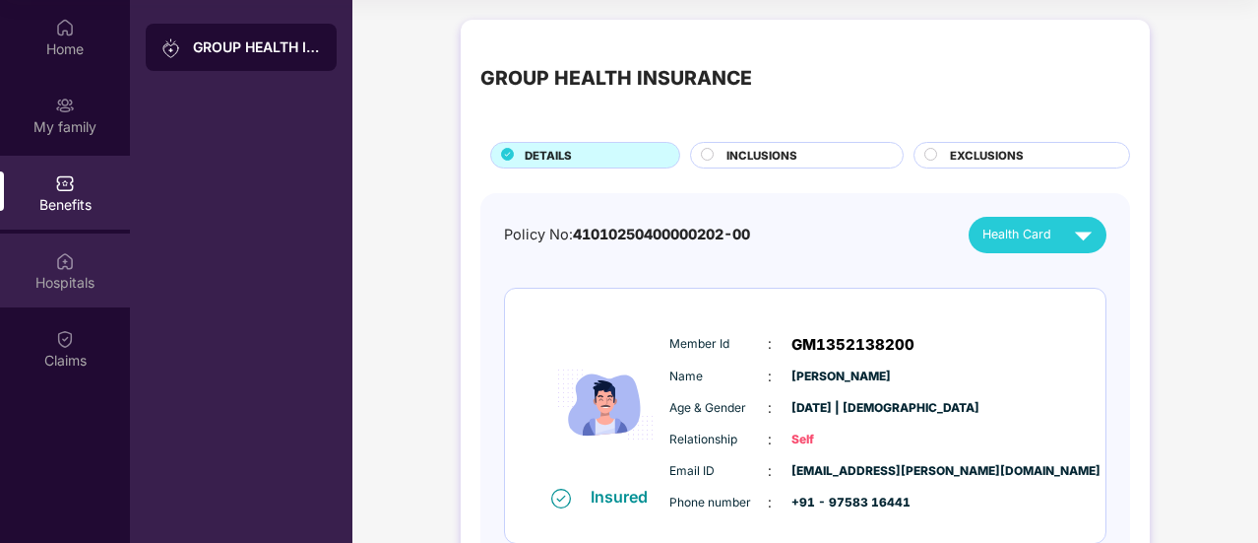
click at [60, 269] on img at bounding box center [65, 261] width 20 height 20
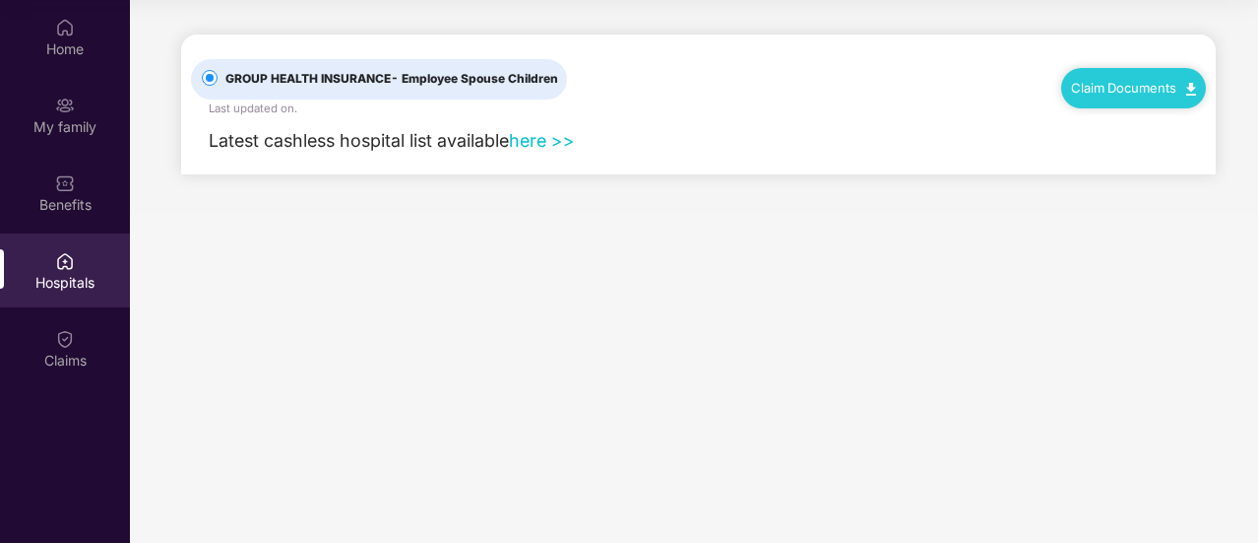
click at [1146, 96] on div "Claim Documents" at bounding box center [1133, 87] width 145 height 39
click at [1183, 90] on link "Claim Documents" at bounding box center [1133, 88] width 125 height 16
click at [1184, 160] on link "Claim Process" at bounding box center [1142, 163] width 128 height 42
click at [68, 192] on img at bounding box center [65, 183] width 20 height 20
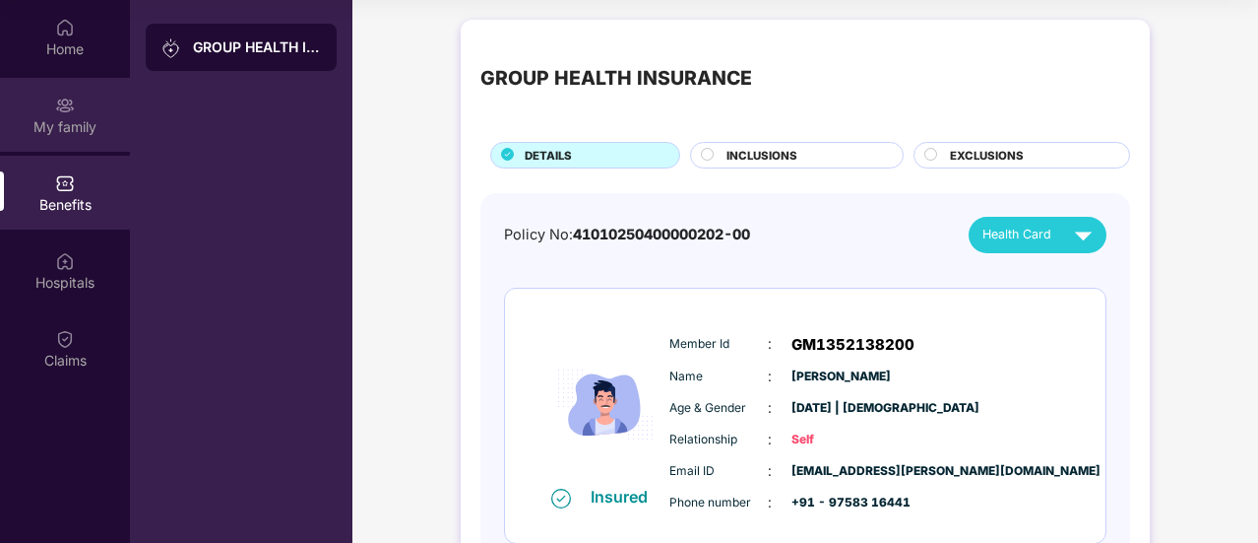
click at [41, 102] on div "My family" at bounding box center [65, 115] width 130 height 74
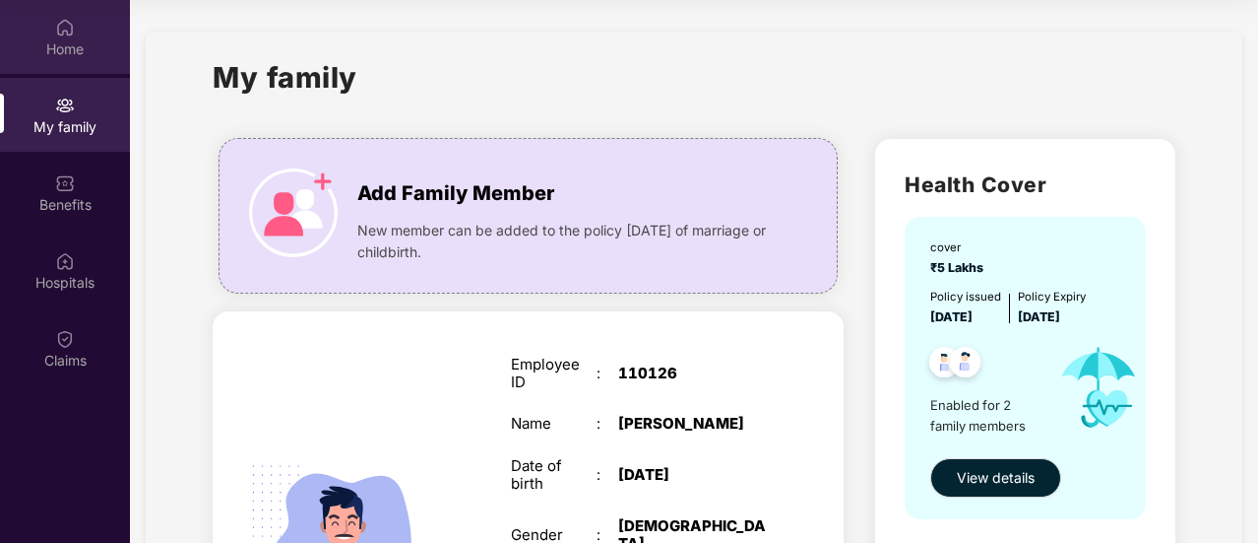
click at [78, 41] on div "Home" at bounding box center [65, 49] width 130 height 20
